Goal: Task Accomplishment & Management: Use online tool/utility

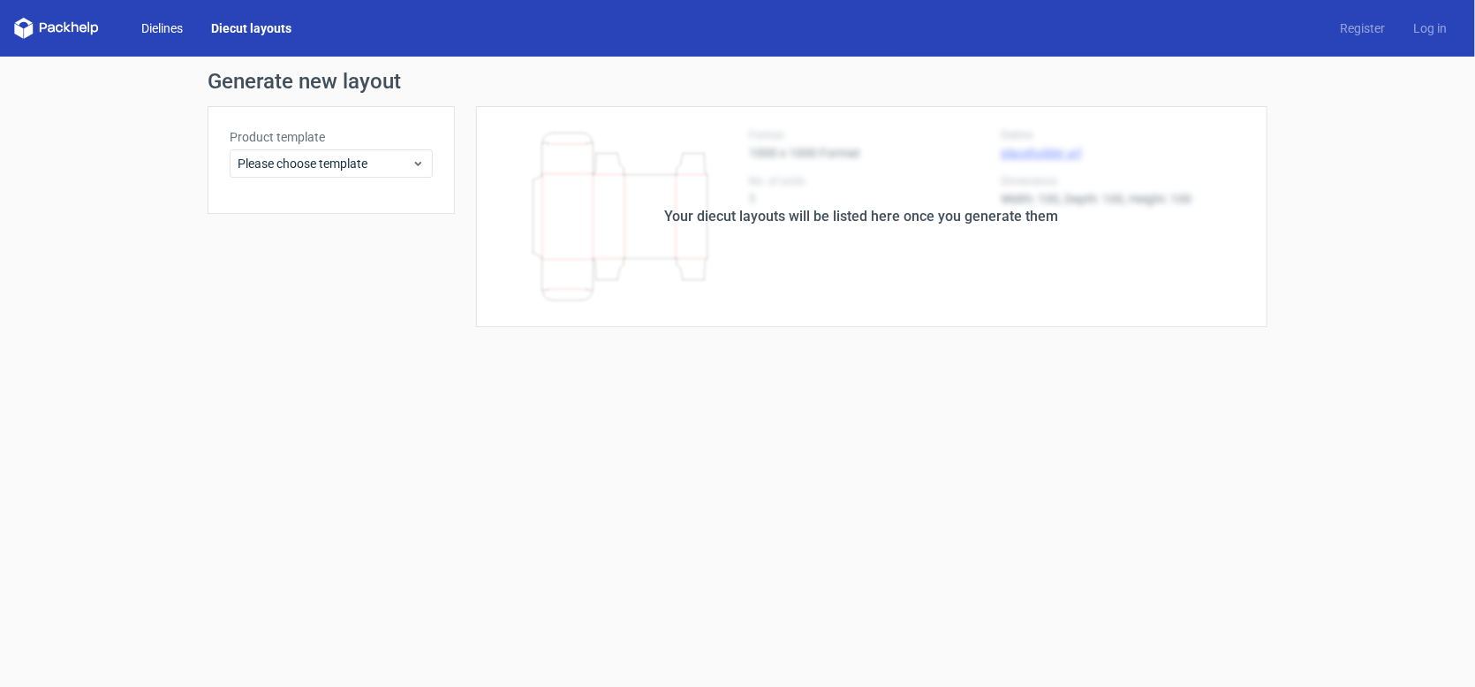
click at [143, 31] on link "Dielines" at bounding box center [162, 28] width 70 height 18
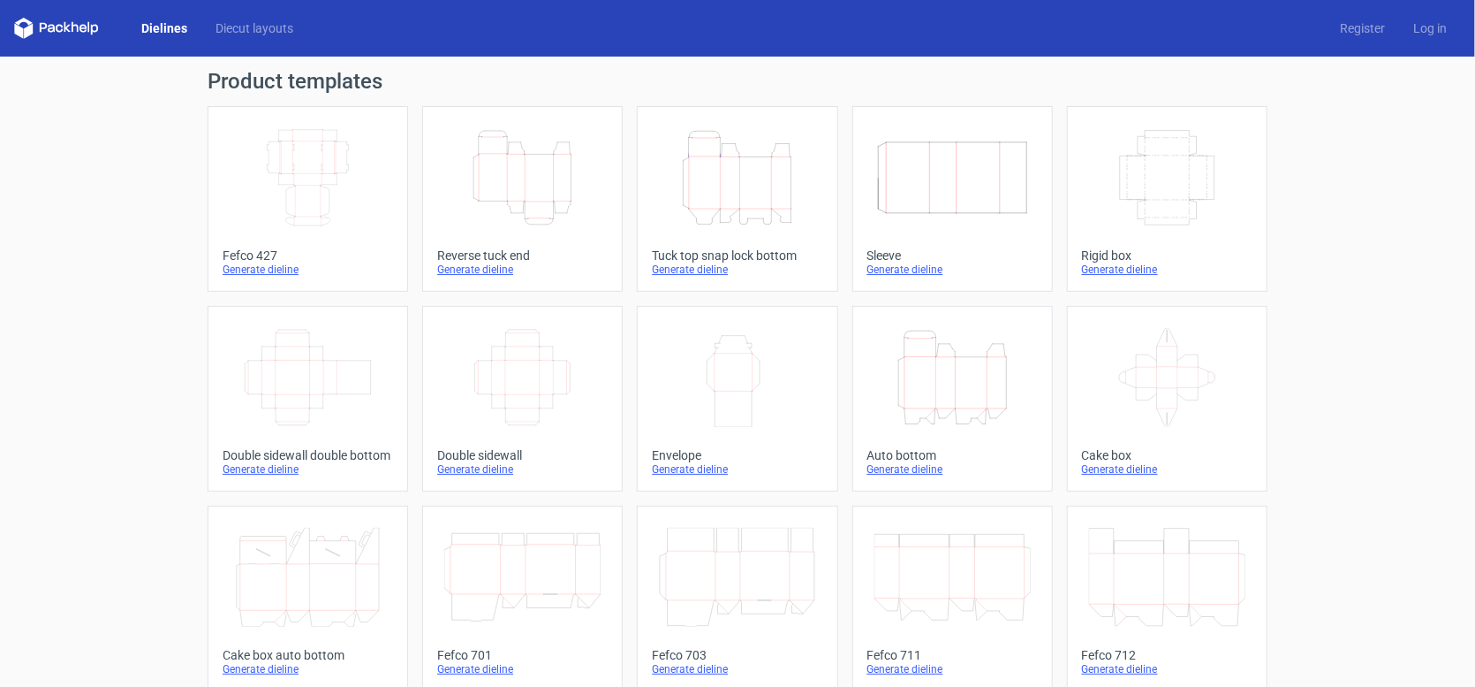
click at [542, 369] on icon "Width Depth Height" at bounding box center [522, 377] width 156 height 99
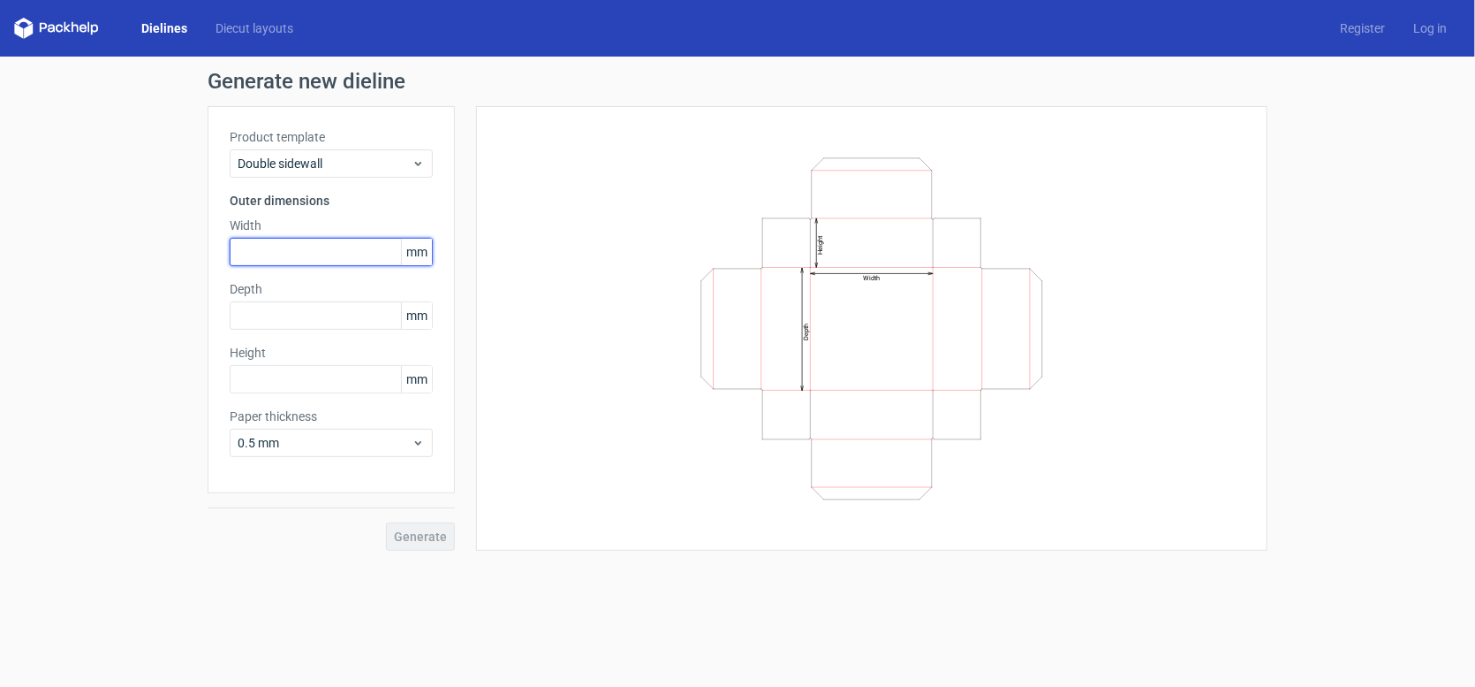
click at [341, 249] on input "text" at bounding box center [331, 252] width 203 height 28
type input "220"
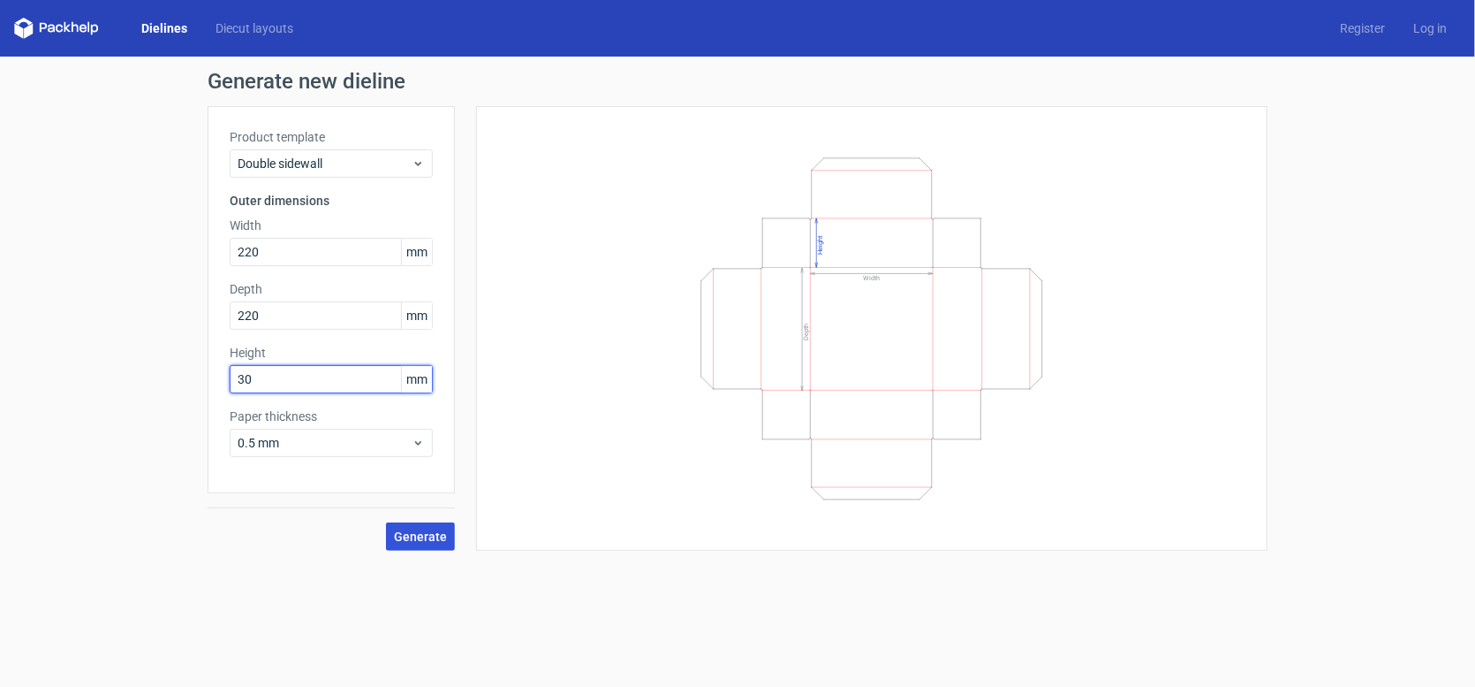
type input "30"
click at [428, 530] on span "Generate" at bounding box center [420, 536] width 53 height 12
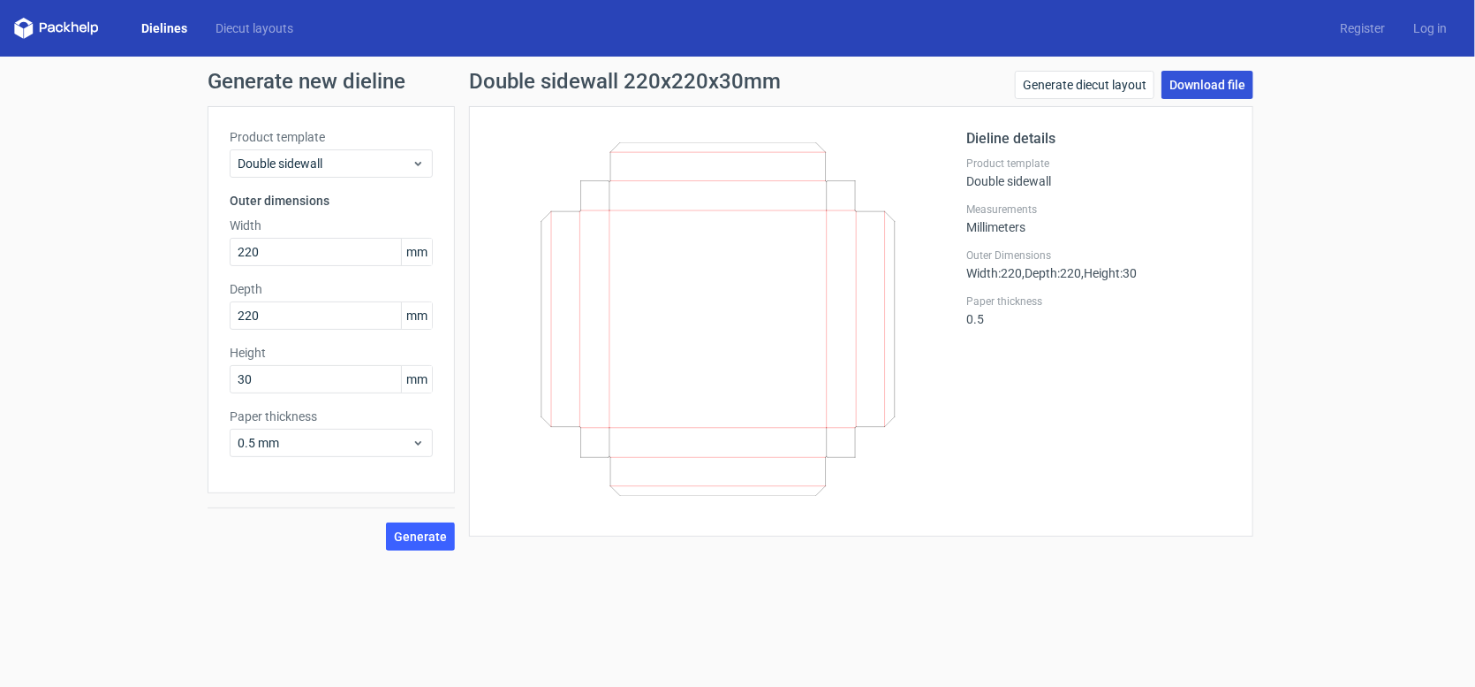
click at [1189, 87] on link "Download file" at bounding box center [1208, 85] width 92 height 28
